Goal: Information Seeking & Learning: Learn about a topic

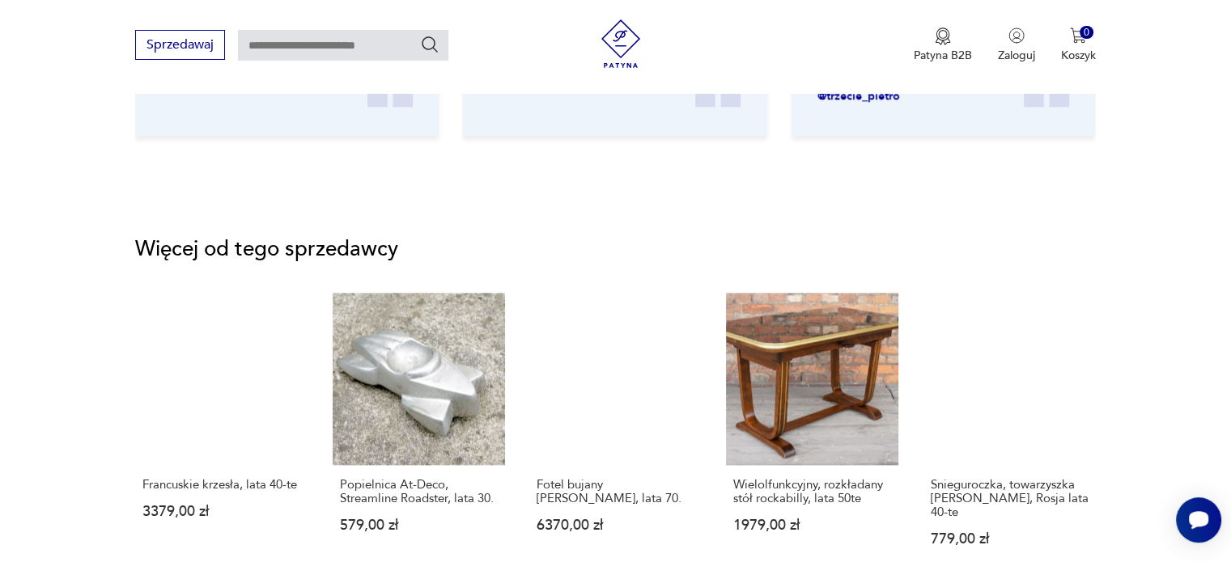
scroll to position [2104, 0]
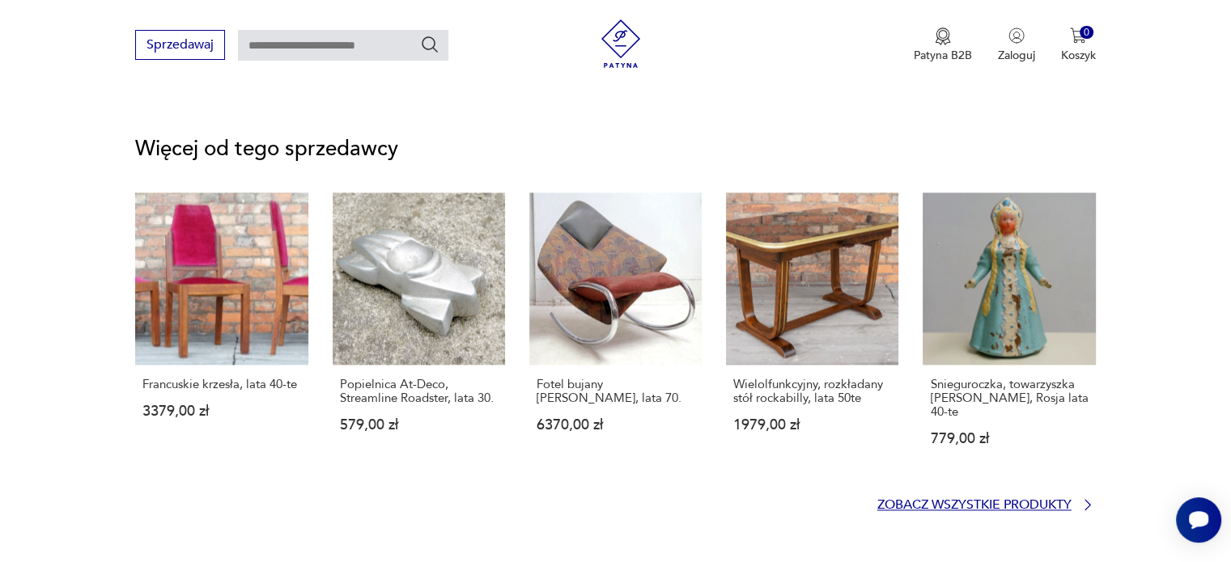
click at [925, 500] on p "Zobacz wszystkie produkty" at bounding box center [974, 505] width 194 height 11
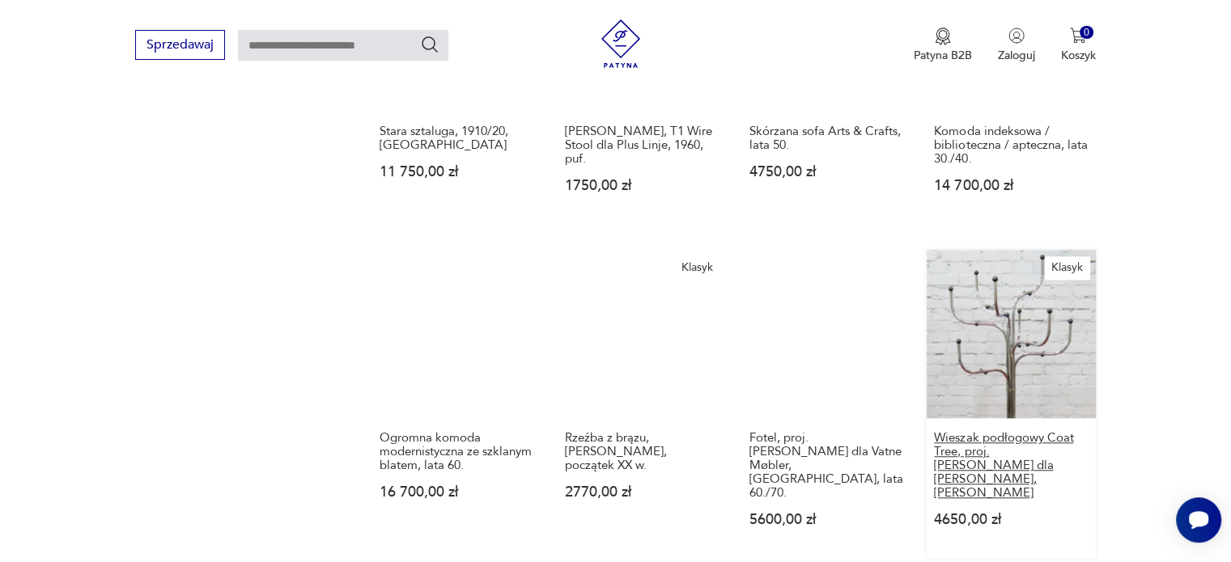
scroll to position [1385, 0]
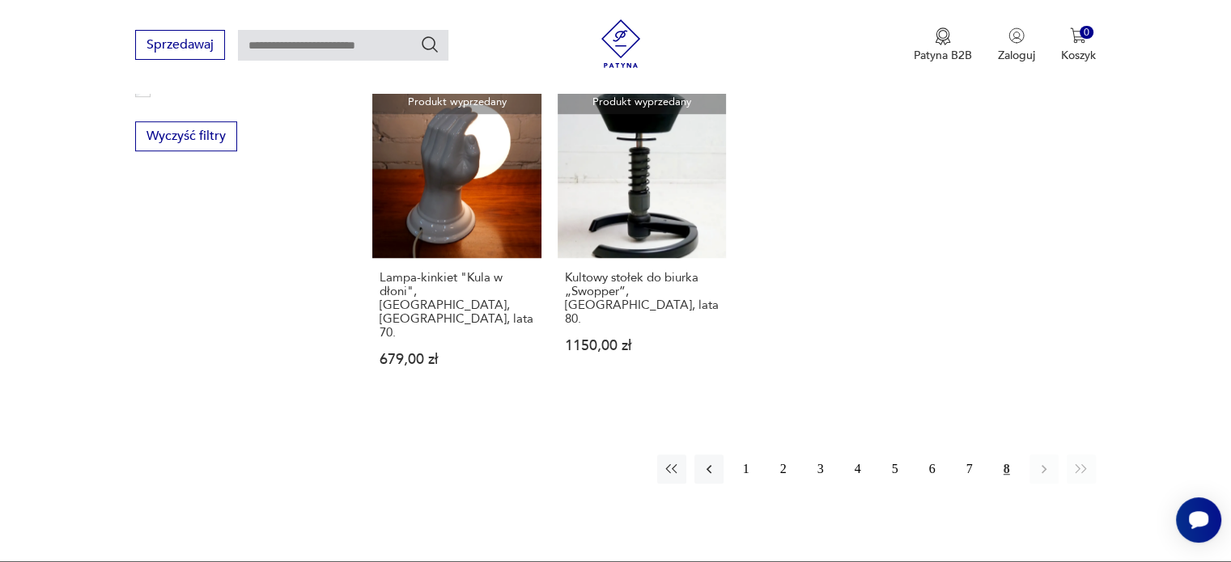
scroll to position [1143, 0]
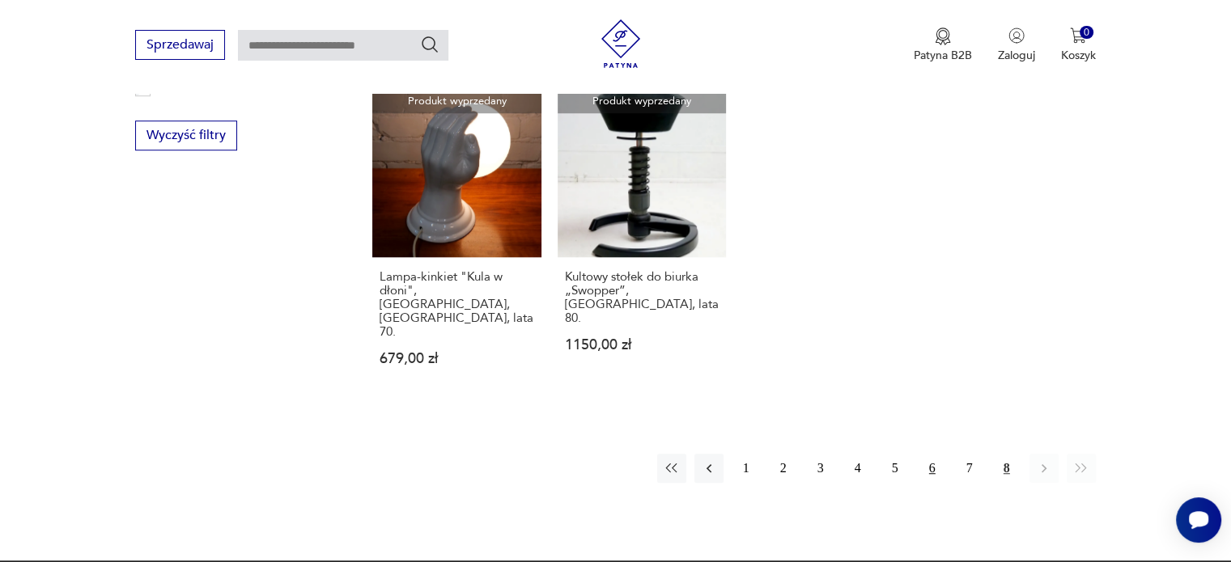
click at [932, 454] on button "6" at bounding box center [932, 468] width 29 height 29
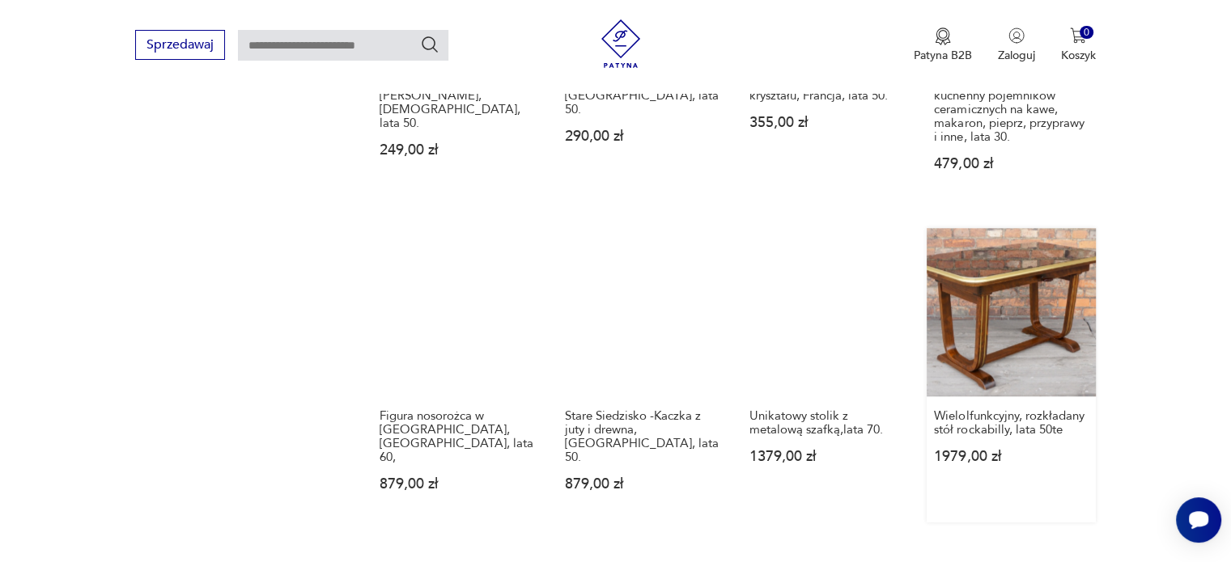
scroll to position [1466, 0]
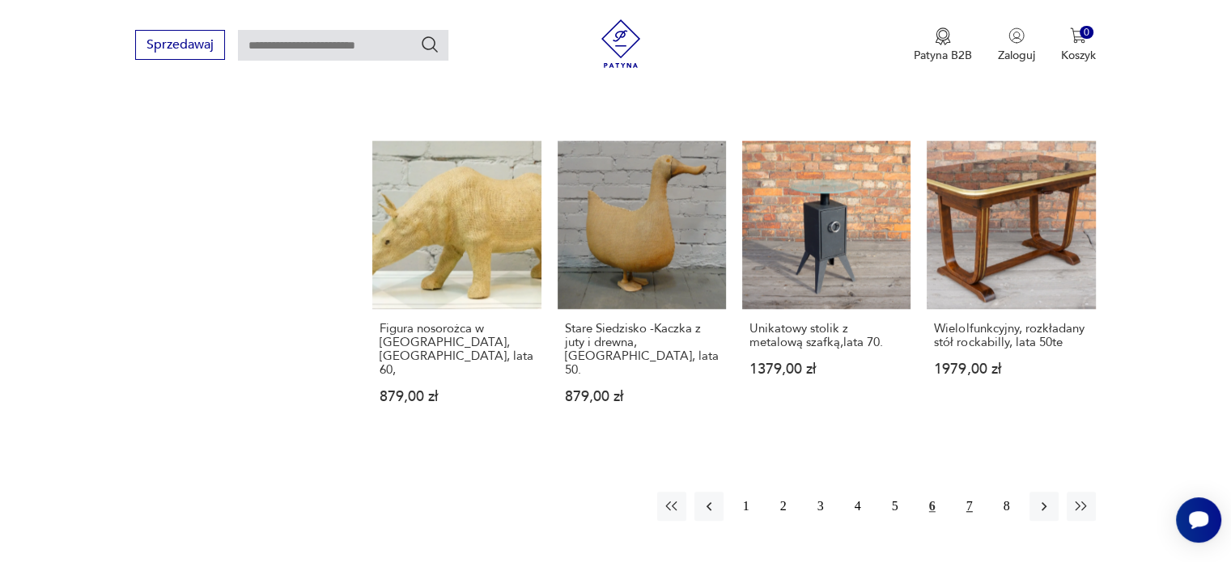
click at [969, 492] on button "7" at bounding box center [969, 506] width 29 height 29
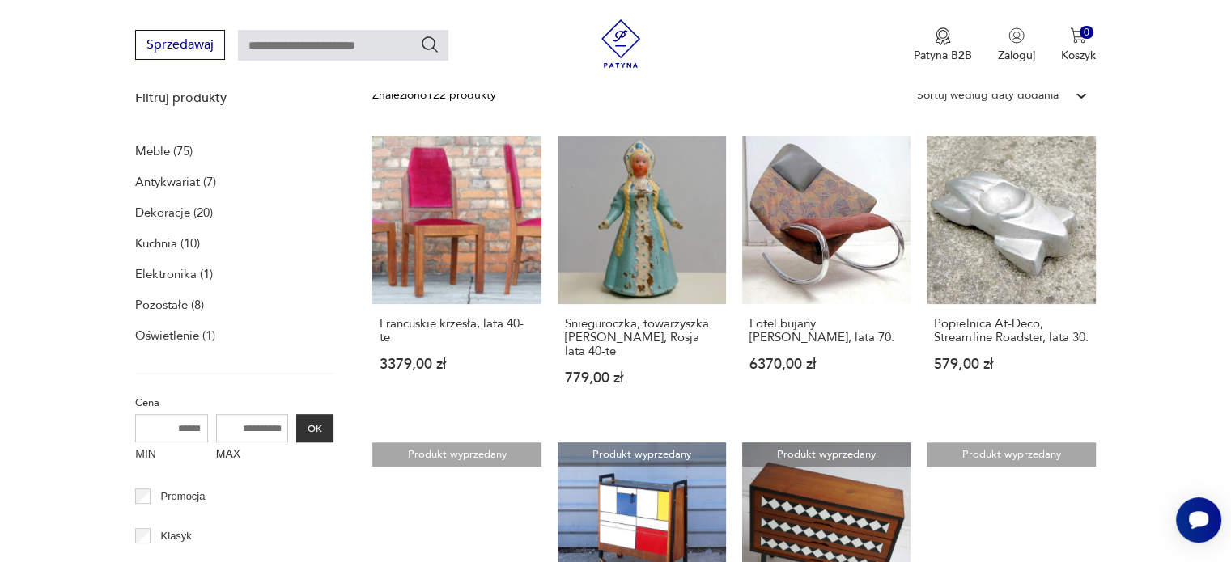
scroll to position [738, 0]
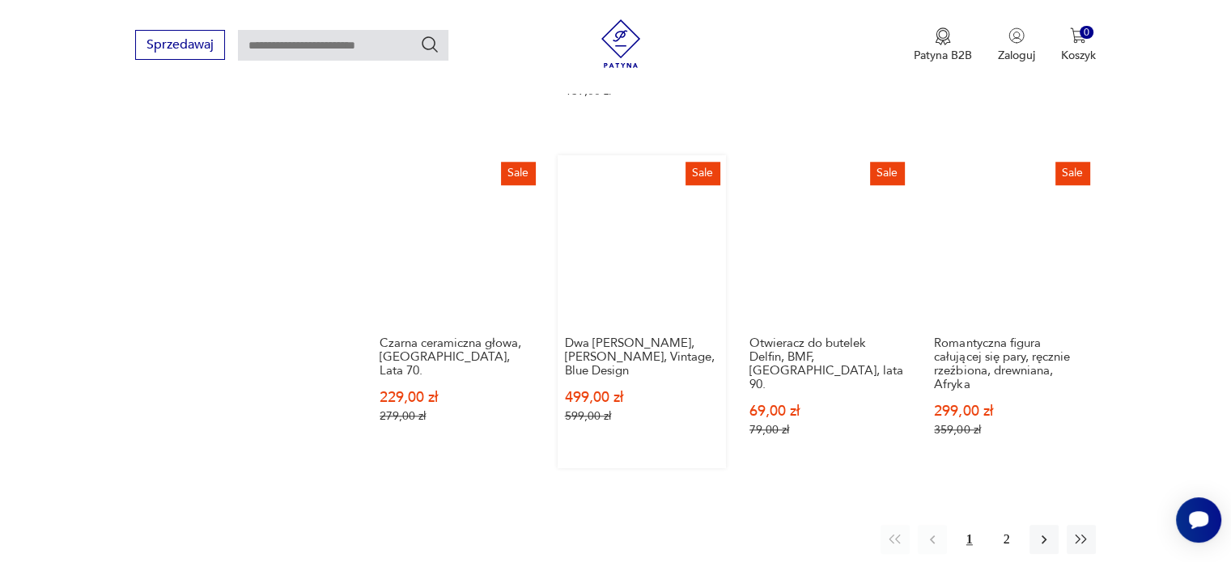
scroll to position [1709, 0]
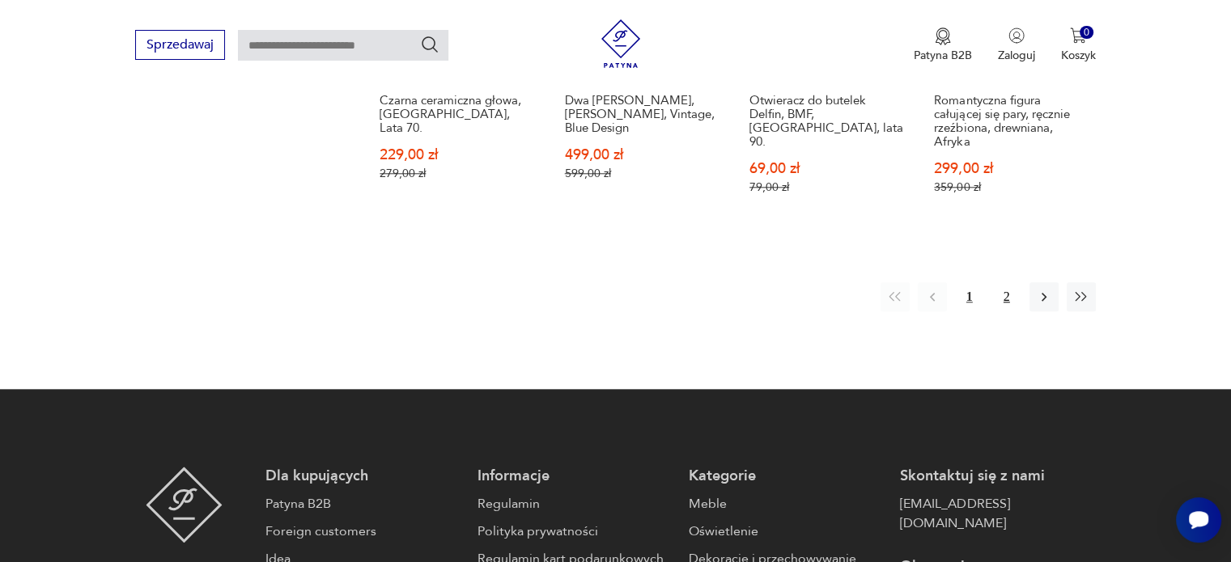
click at [1007, 294] on button "2" at bounding box center [1006, 296] width 29 height 29
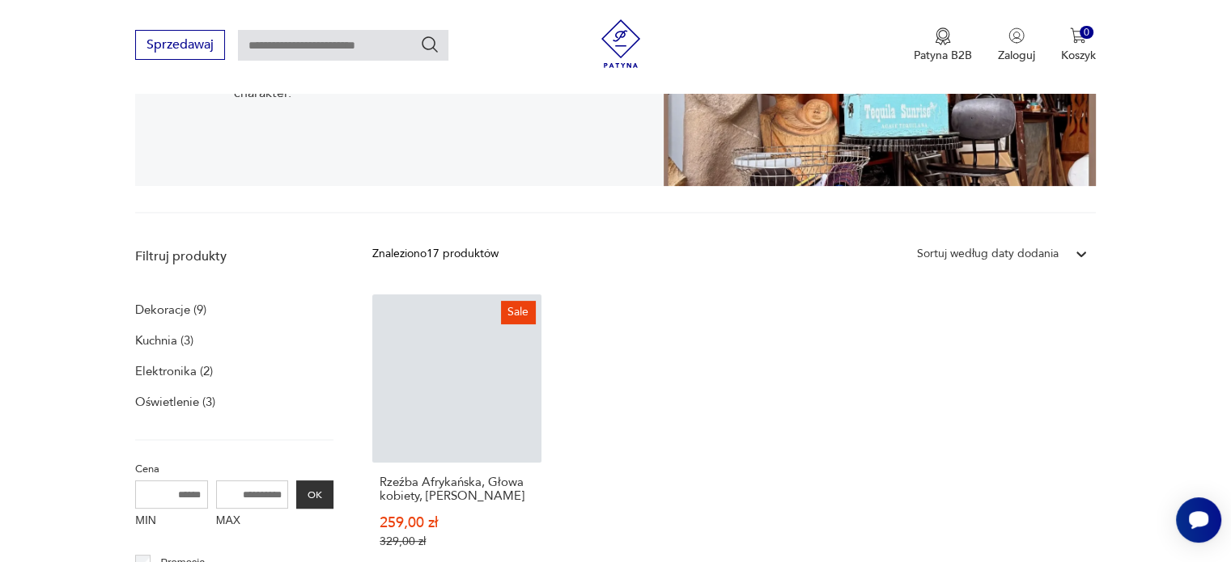
scroll to position [333, 0]
